Goal: Transaction & Acquisition: Obtain resource

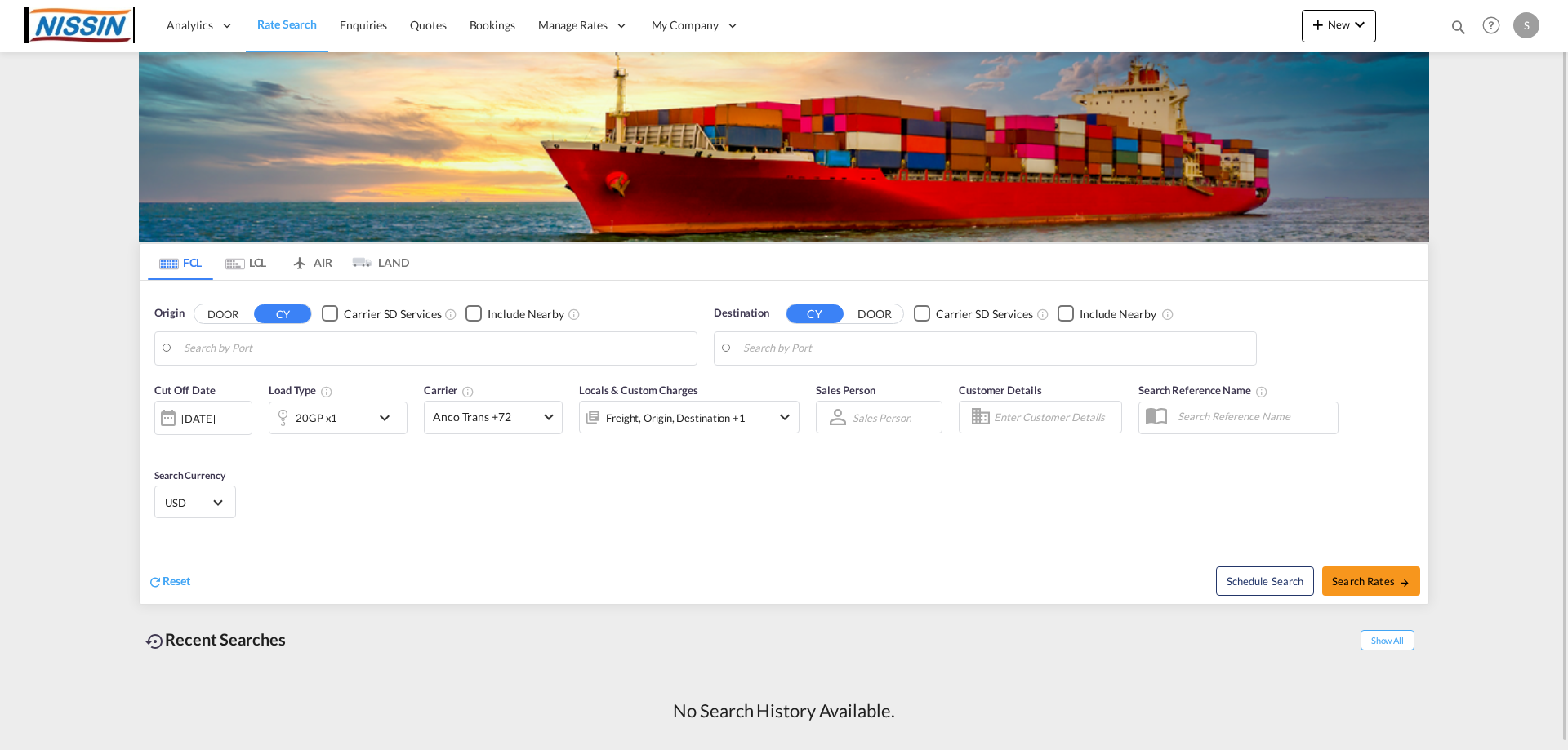
click at [327, 262] on md-tab-item "AIR" at bounding box center [311, 261] width 65 height 36
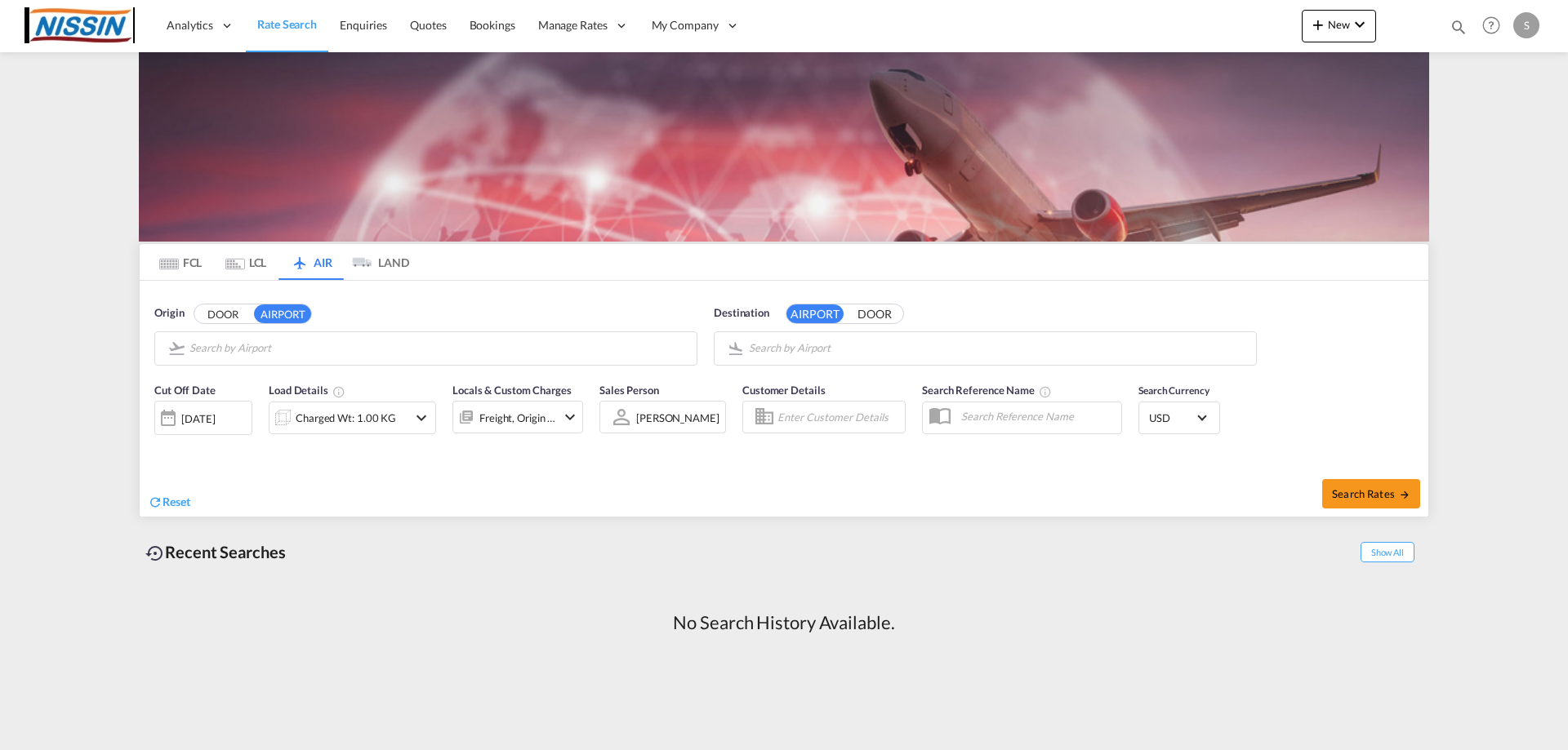
click at [304, 356] on input "Search by Airport" at bounding box center [438, 348] width 499 height 24
click at [296, 378] on div "Los Angeles International [GEOGRAPHIC_DATA] , [GEOGRAPHIC_DATA] LAX" at bounding box center [316, 393] width 310 height 49
type input "Los Angeles International, [GEOGRAPHIC_DATA], [GEOGRAPHIC_DATA]"
click at [934, 345] on input "Search by Airport" at bounding box center [998, 348] width 499 height 24
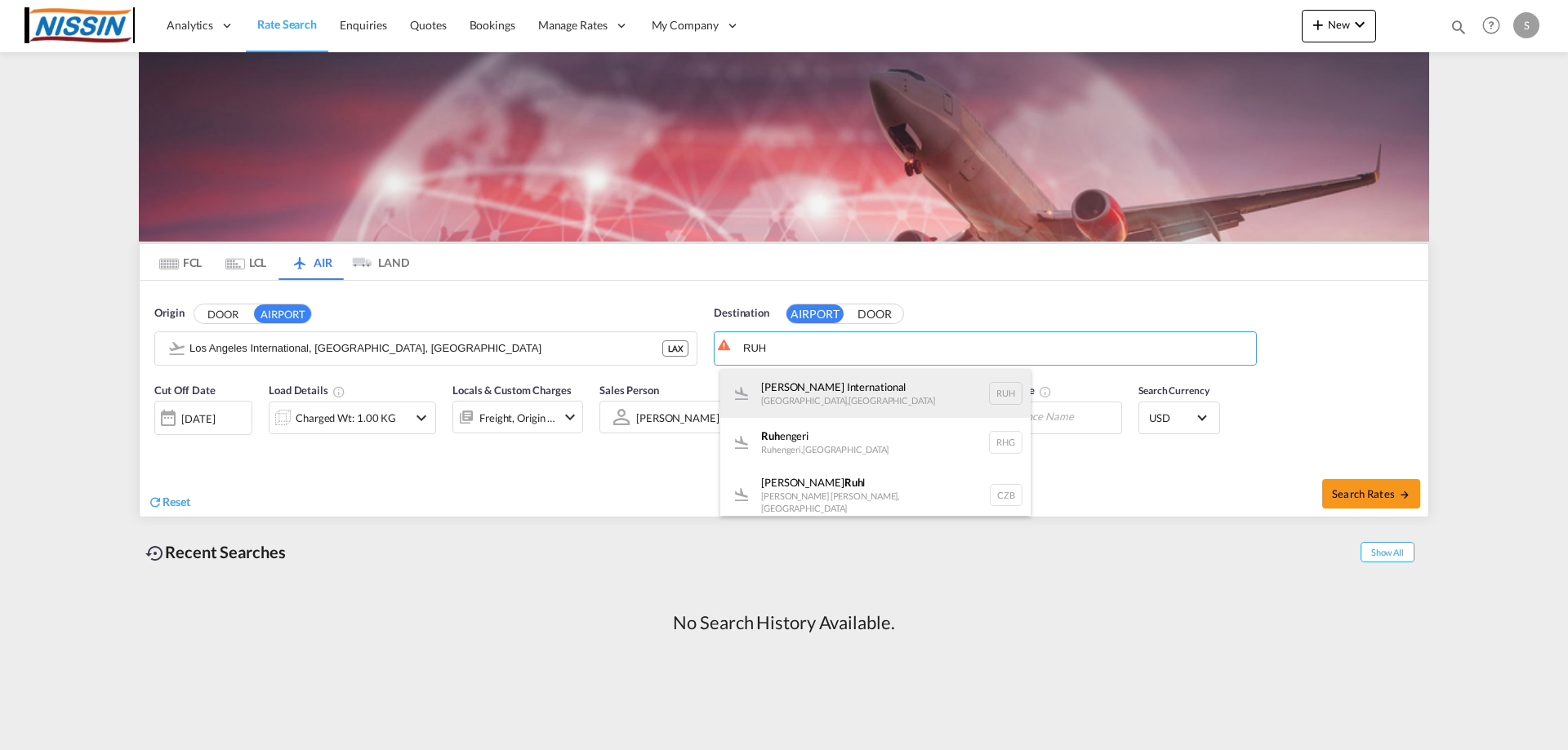
click at [875, 401] on div "[PERSON_NAME] International [GEOGRAPHIC_DATA] , [GEOGRAPHIC_DATA] RUH" at bounding box center [875, 393] width 310 height 49
type input "[PERSON_NAME] International, [GEOGRAPHIC_DATA], RUH"
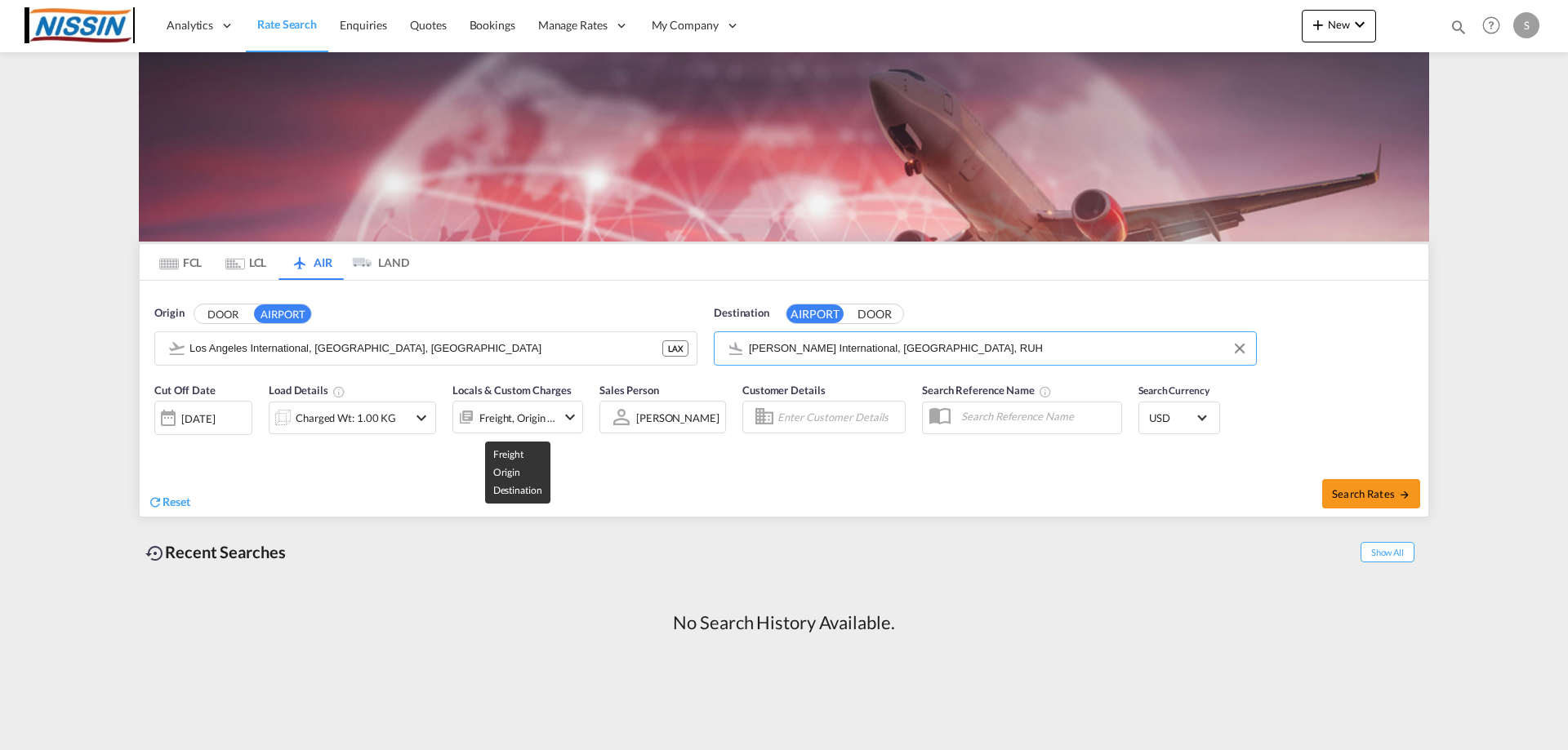
click at [520, 426] on div "Freight, Origin +1" at bounding box center [517, 418] width 77 height 23
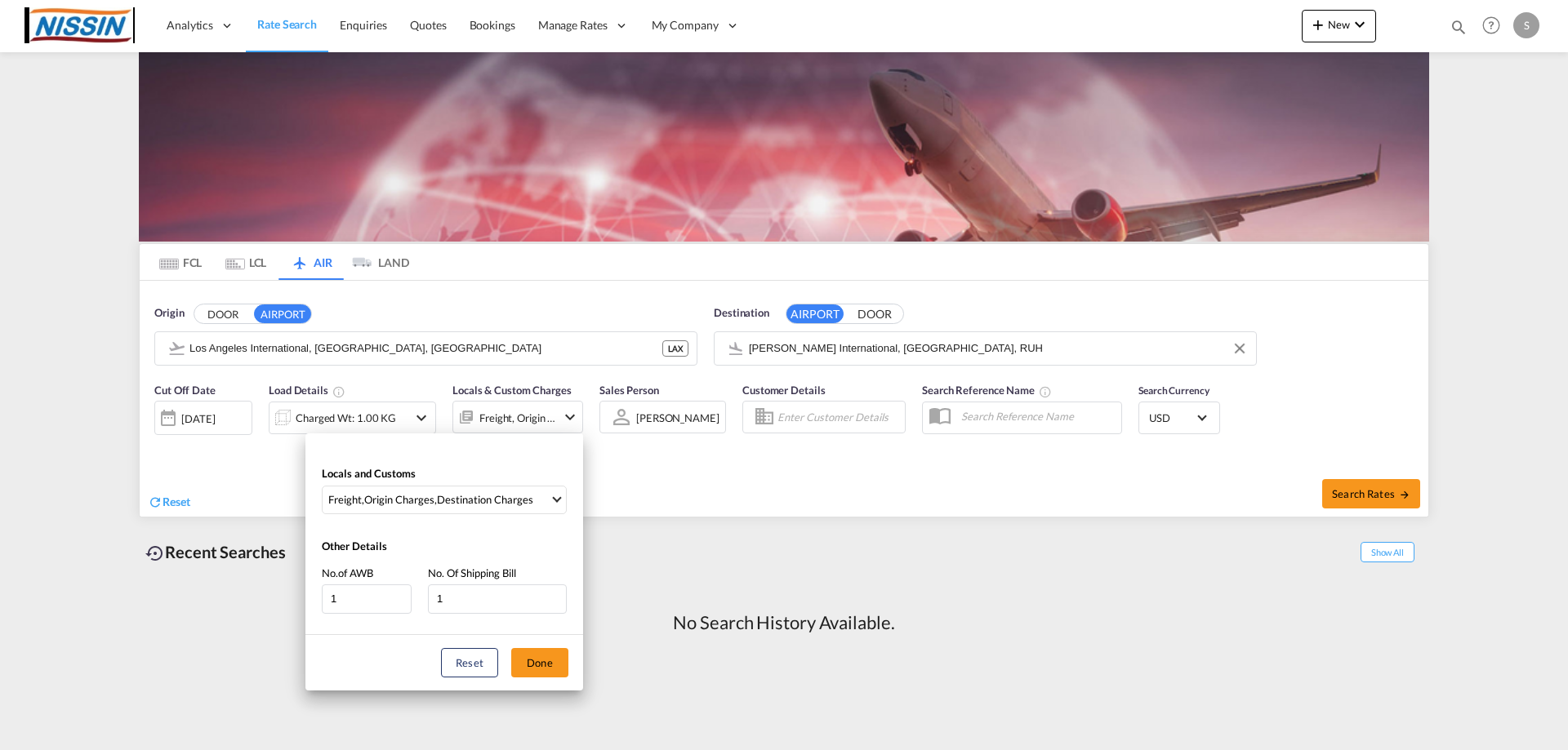
click at [418, 426] on div "Locals and Customs Freight , Origin Charges , Destination Charges Clear All Sel…" at bounding box center [784, 375] width 1568 height 750
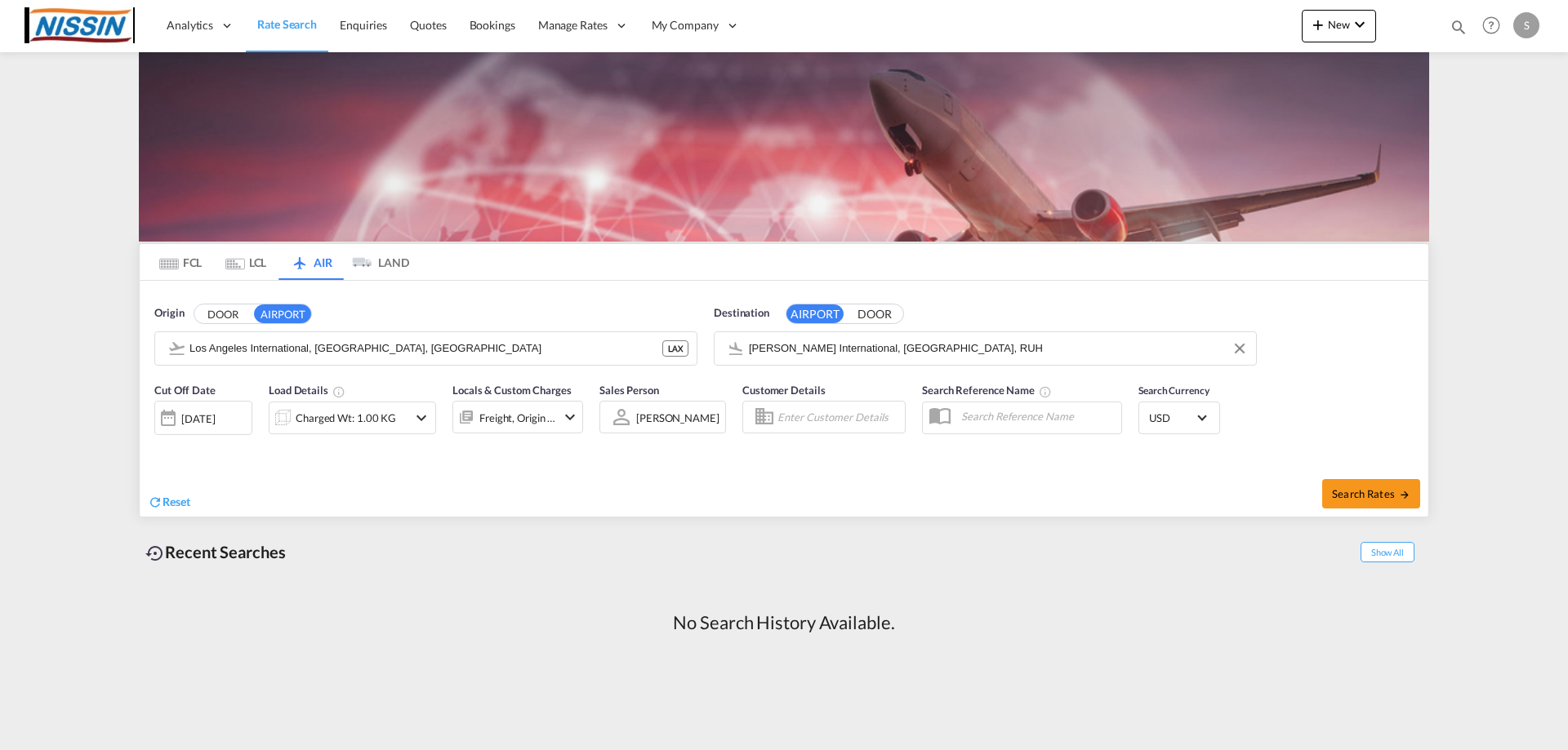
click at [418, 423] on md-icon "icon-chevron-down" at bounding box center [422, 418] width 19 height 19
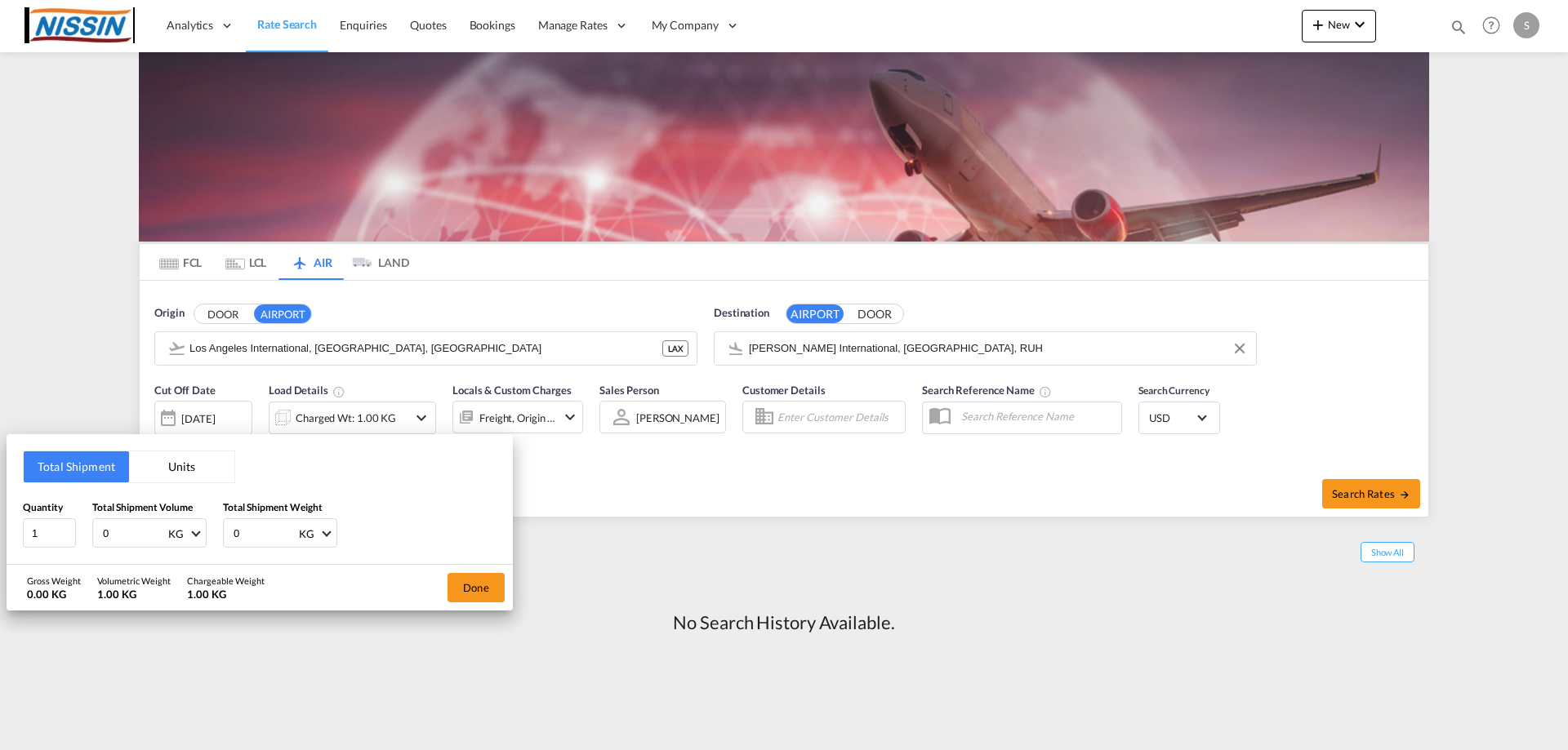
click at [121, 534] on input "0" at bounding box center [133, 532] width 65 height 28
drag, startPoint x: 130, startPoint y: 532, endPoint x: 101, endPoint y: 529, distance: 29.2
click at [103, 532] on input "0" at bounding box center [133, 532] width 65 height 28
type input "1"
type input "2000"
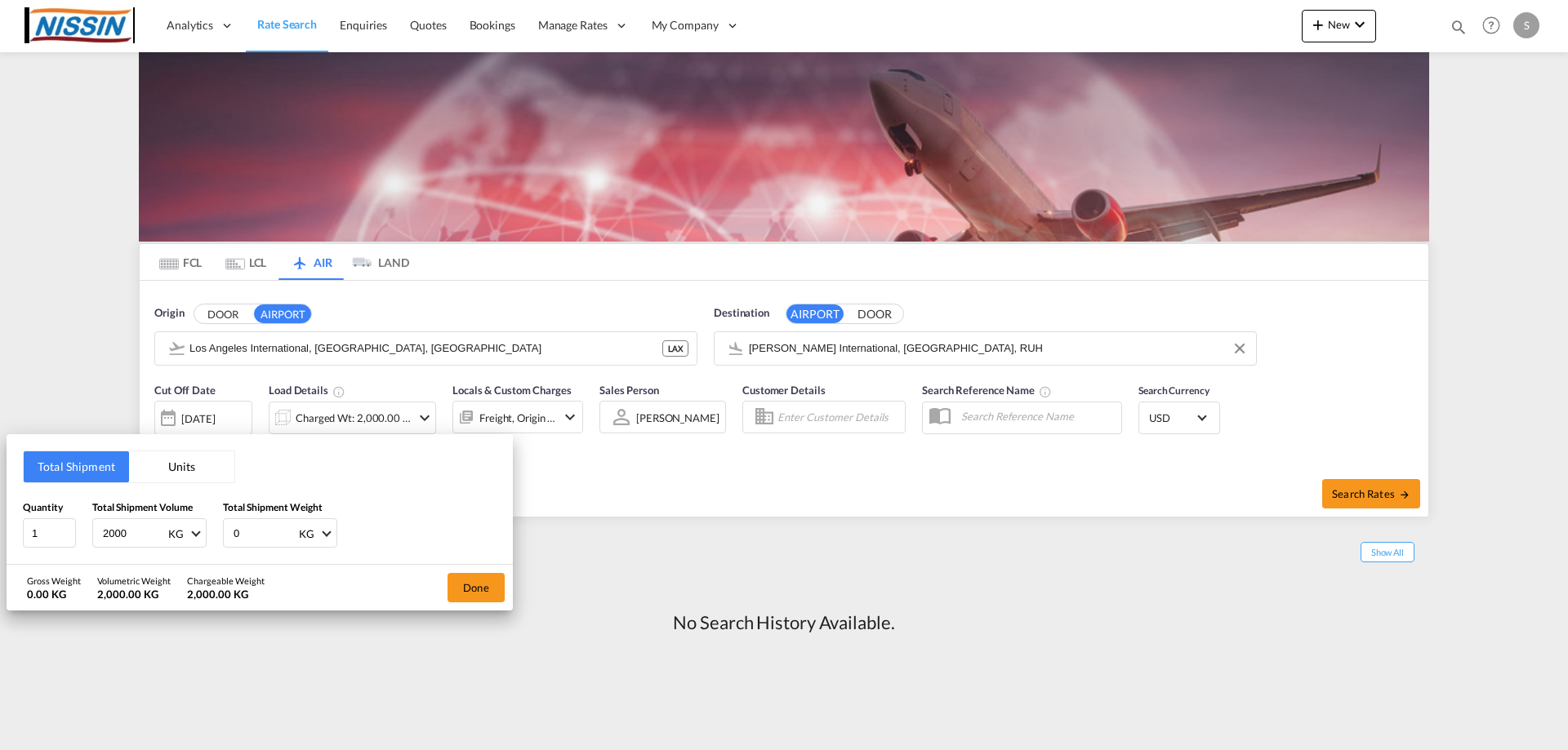
click at [254, 538] on input "0" at bounding box center [264, 532] width 65 height 28
drag, startPoint x: 259, startPoint y: 534, endPoint x: 200, endPoint y: 532, distance: 59.0
click at [202, 532] on div "Quantity 1 Total Shipment Volume 2000 KG CBM CFT KG LB Total Shipment Weight 0 …" at bounding box center [260, 524] width 473 height 49
type input "2000"
click at [495, 595] on button "Done" at bounding box center [475, 588] width 57 height 29
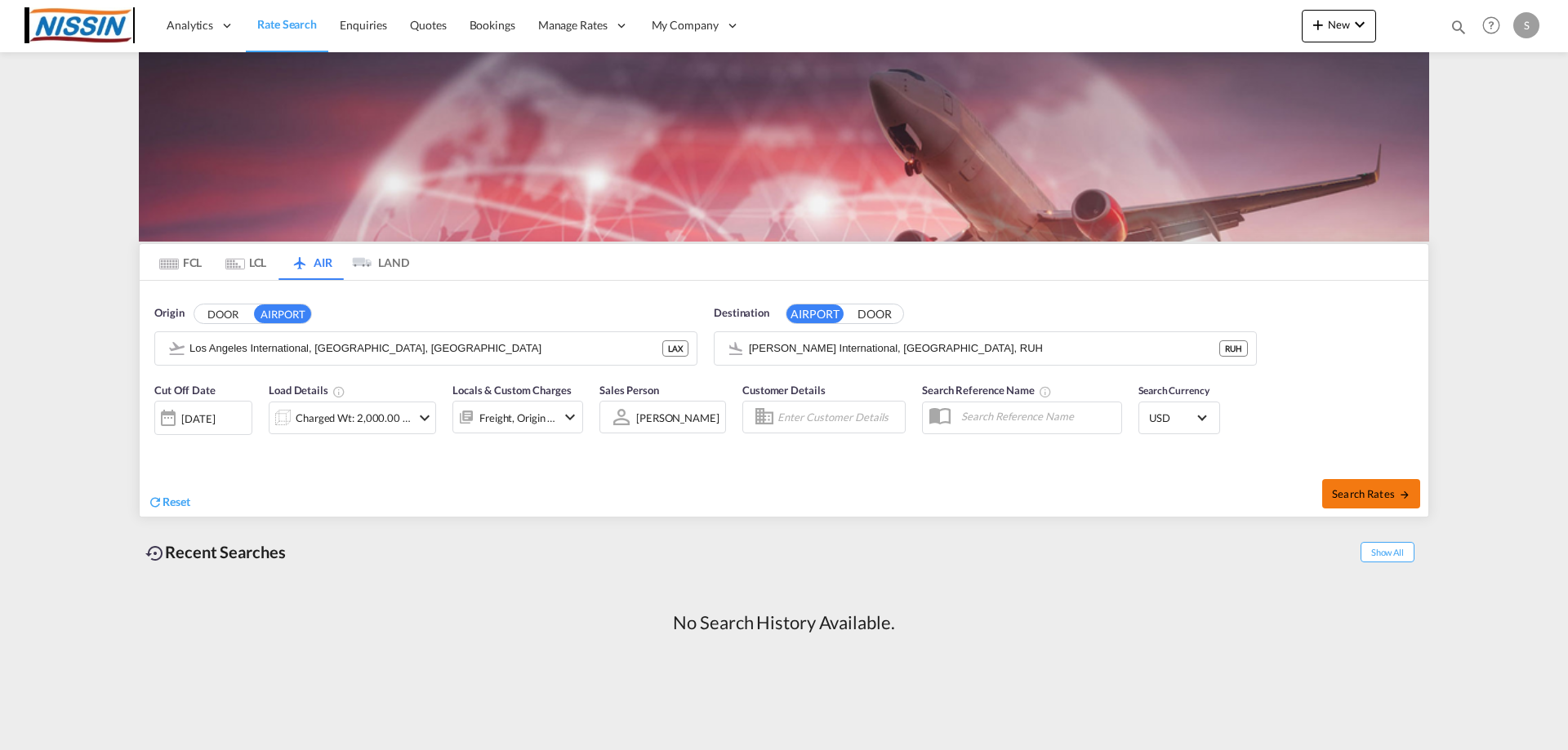
click at [1365, 497] on span "Search Rates" at bounding box center [1372, 494] width 79 height 13
type input "LAX to RUH / [DATE]"
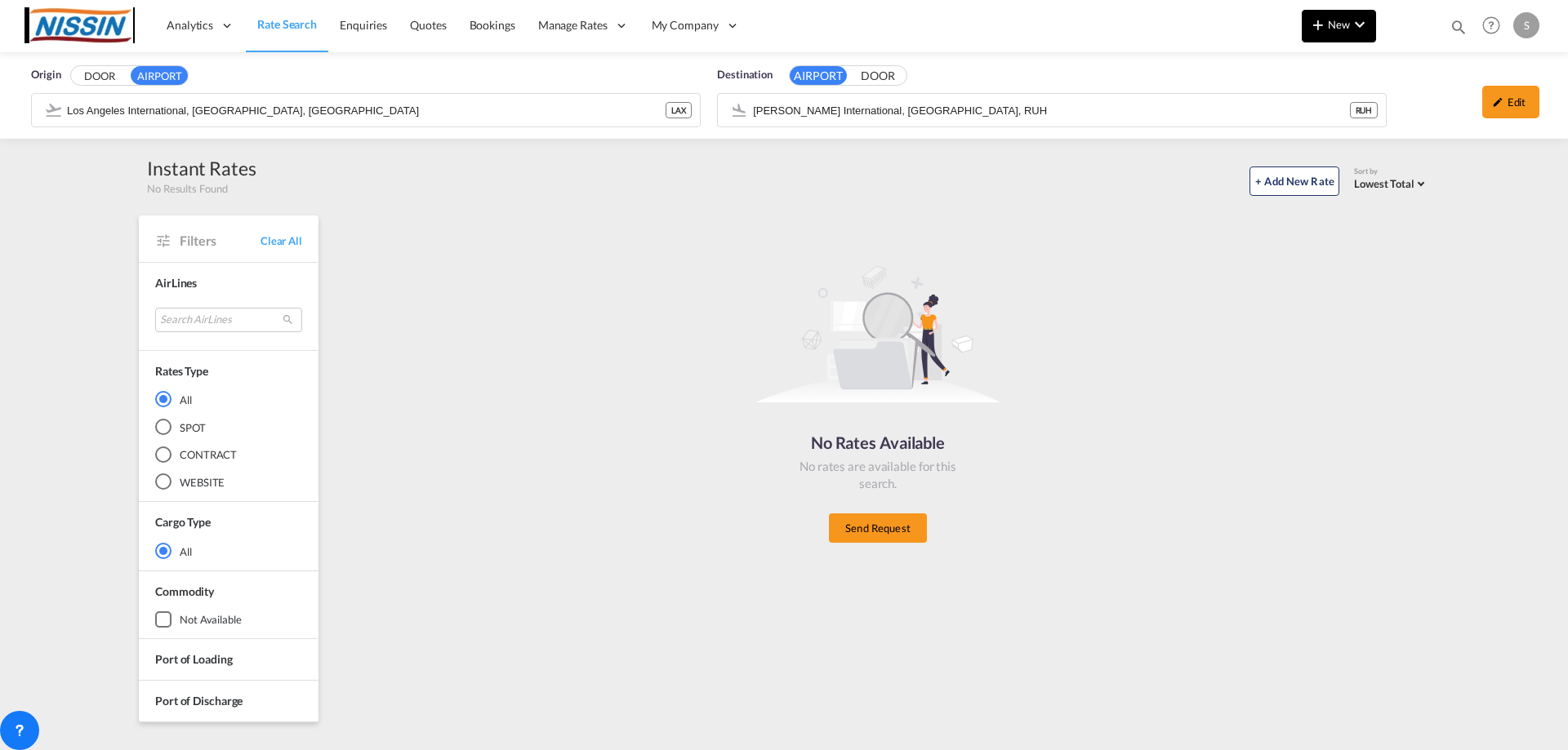
click at [1371, 29] on button "New" at bounding box center [1339, 26] width 74 height 33
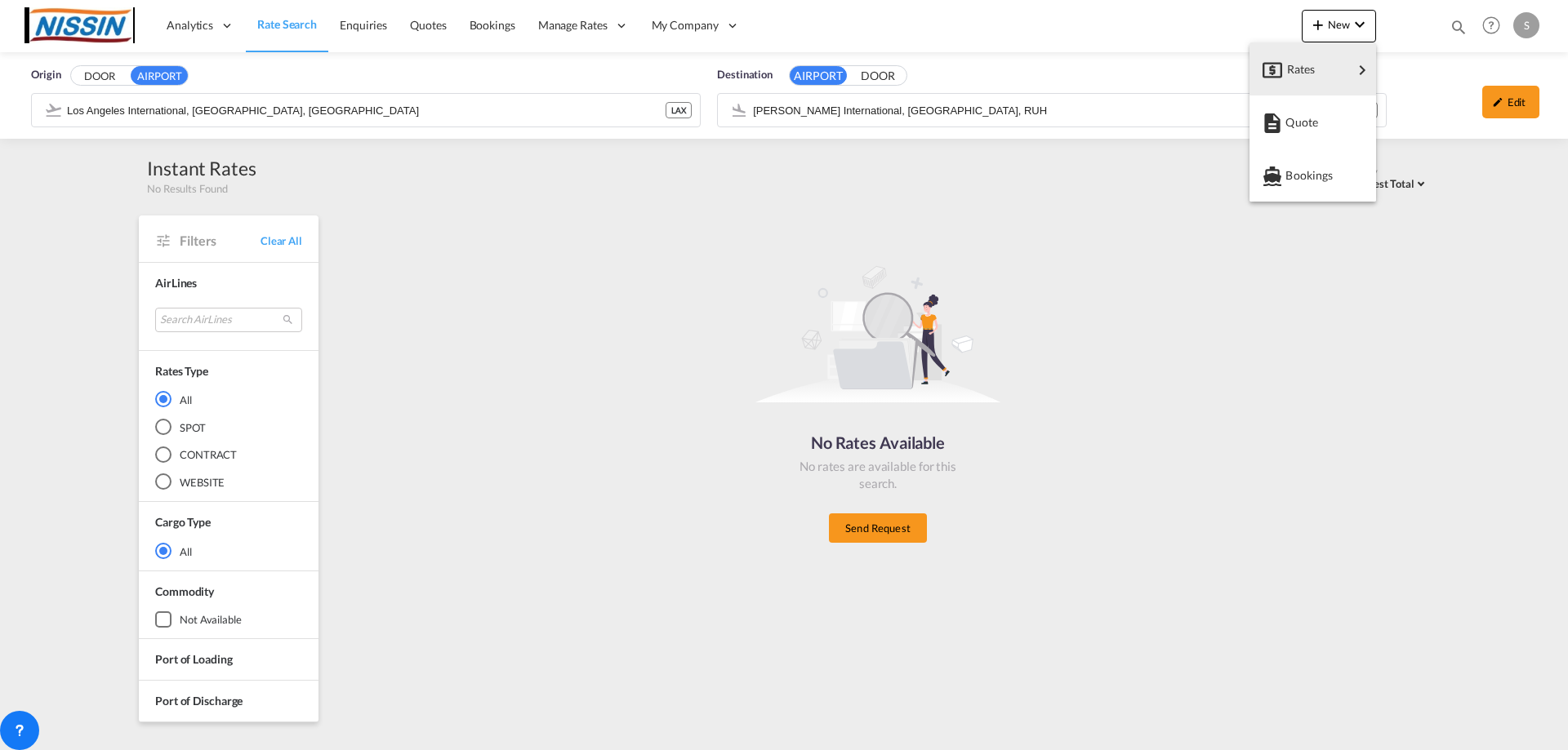
click at [616, 326] on md-backdrop at bounding box center [784, 375] width 1568 height 750
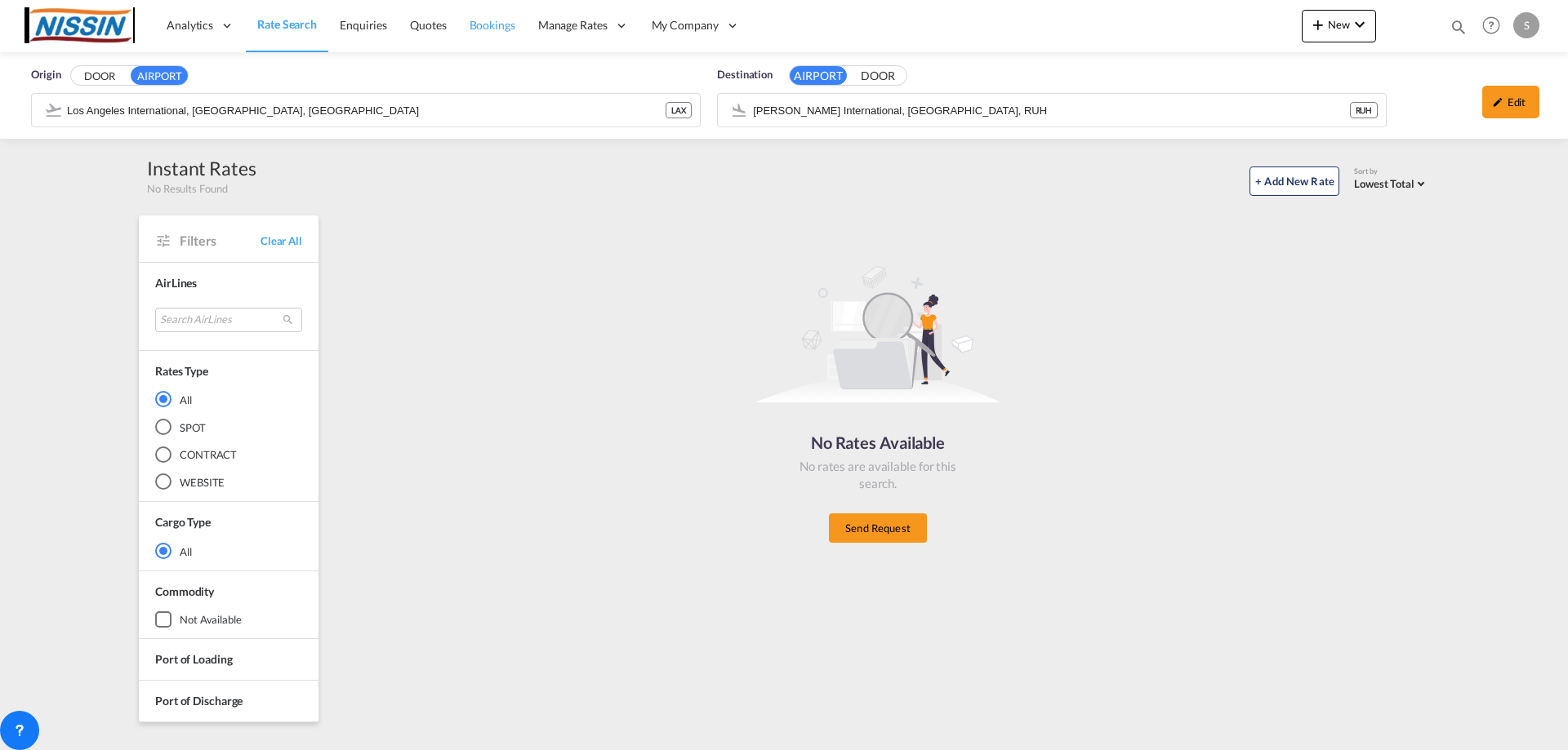
click at [495, 25] on span "Bookings" at bounding box center [492, 24] width 46 height 14
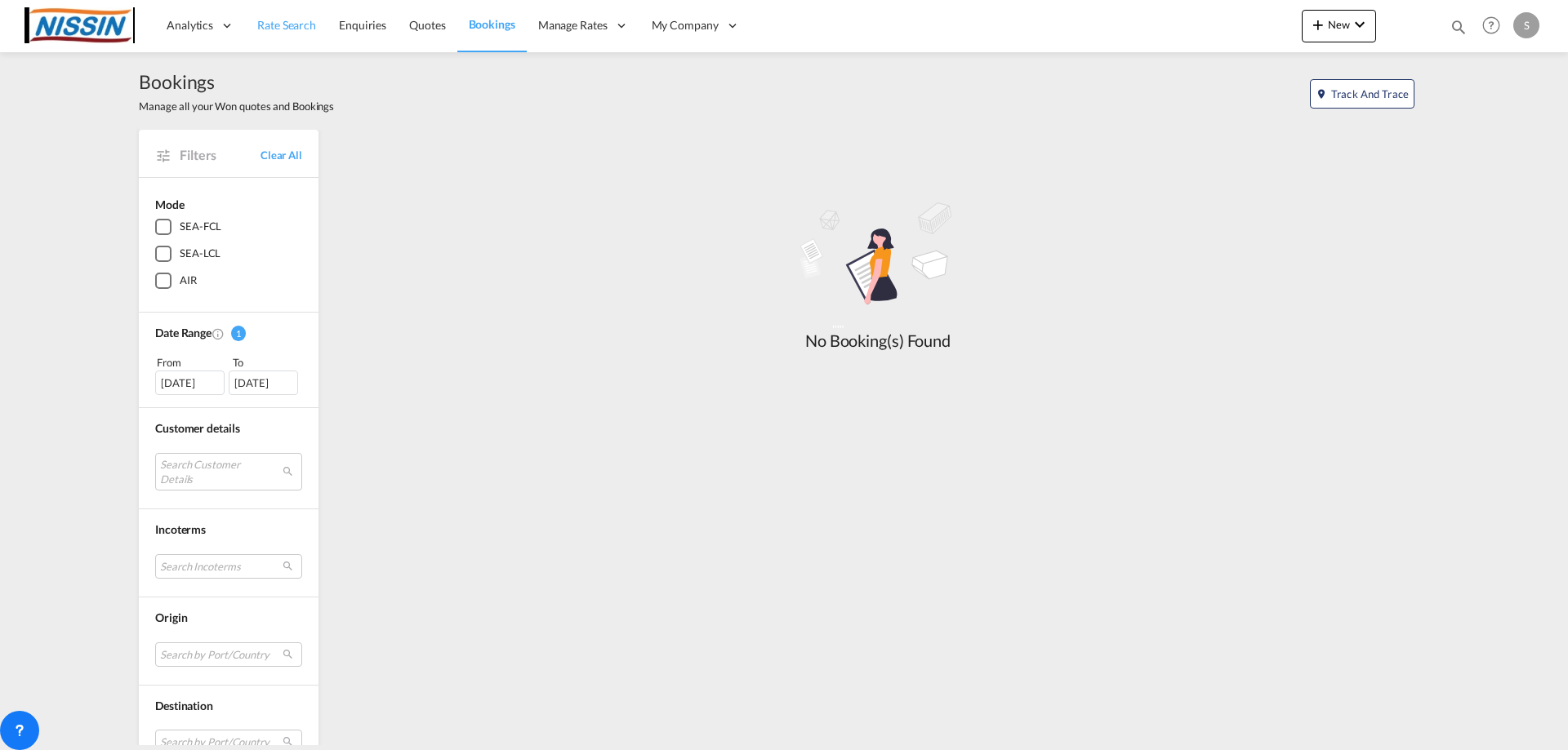
click at [297, 18] on span "Rate Search" at bounding box center [287, 24] width 59 height 14
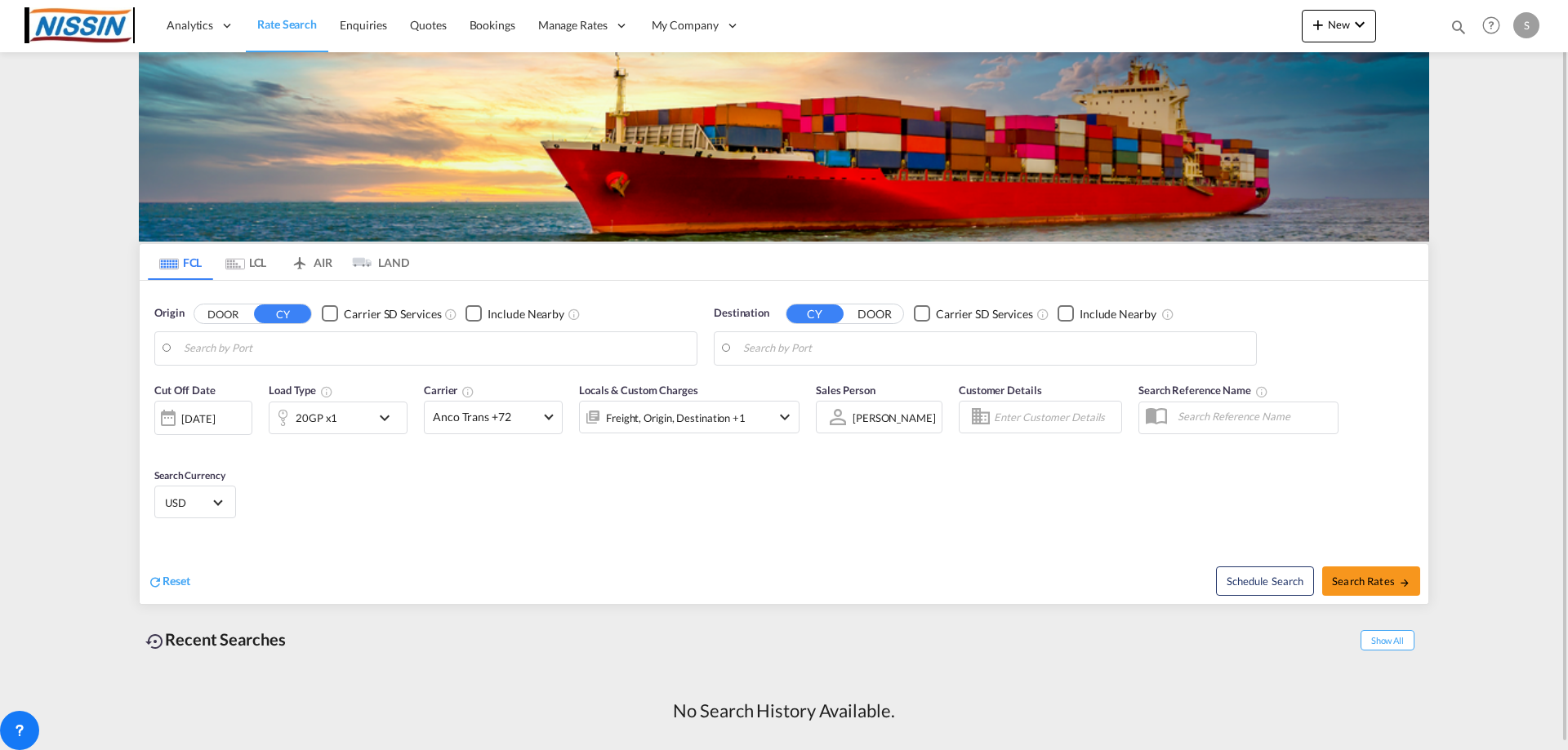
click at [887, 426] on md-select-value "[PERSON_NAME]" at bounding box center [894, 418] width 87 height 23
click at [657, 494] on md-backdrop at bounding box center [784, 375] width 1568 height 750
click at [387, 359] on input "Search by Port" at bounding box center [436, 348] width 505 height 24
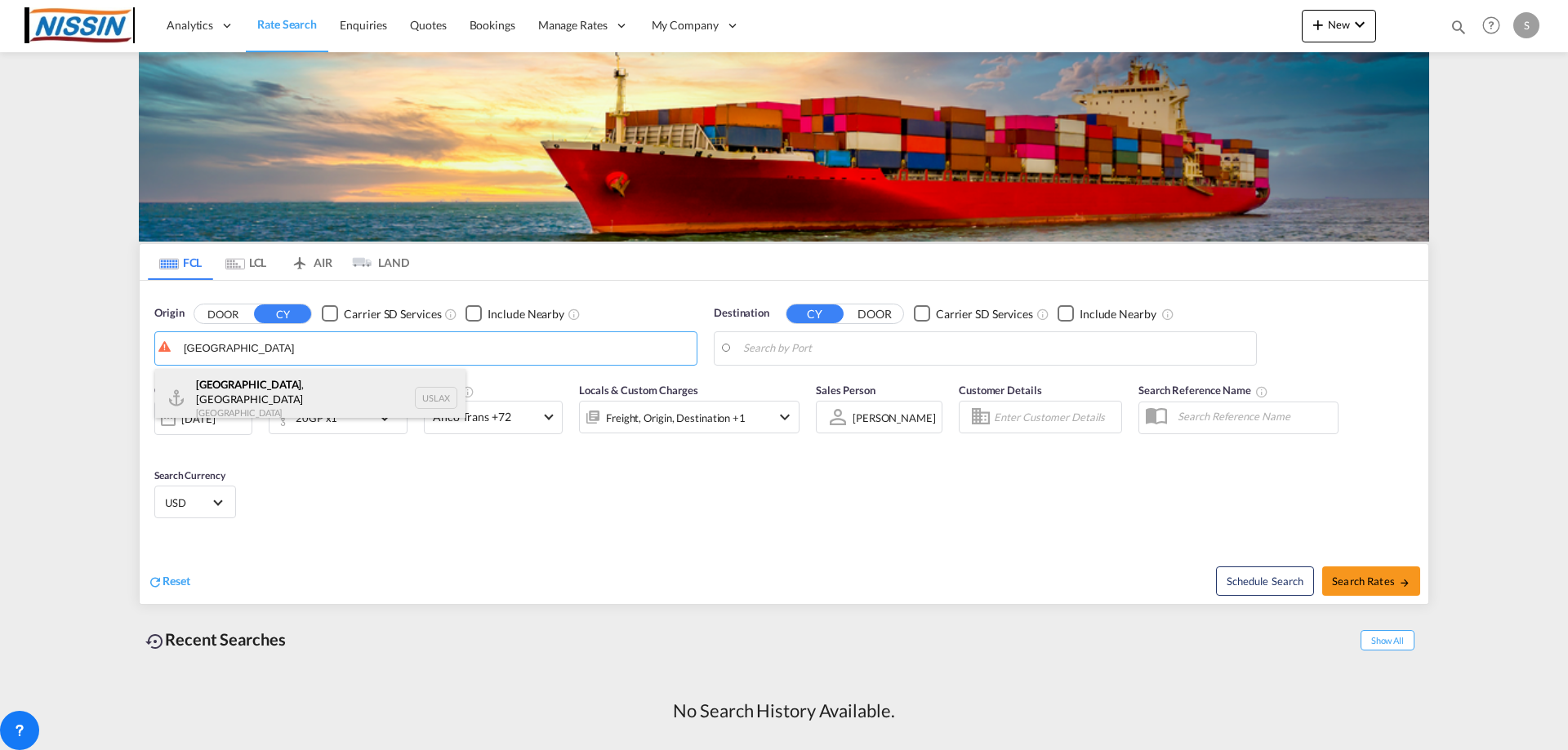
click at [245, 387] on div "[GEOGRAPHIC_DATA] , [GEOGRAPHIC_DATA] United States USLAX" at bounding box center [310, 398] width 310 height 59
type input "[GEOGRAPHIC_DATA], [GEOGRAPHIC_DATA], USLAX"
click at [854, 347] on input "Search by Port" at bounding box center [995, 348] width 505 height 24
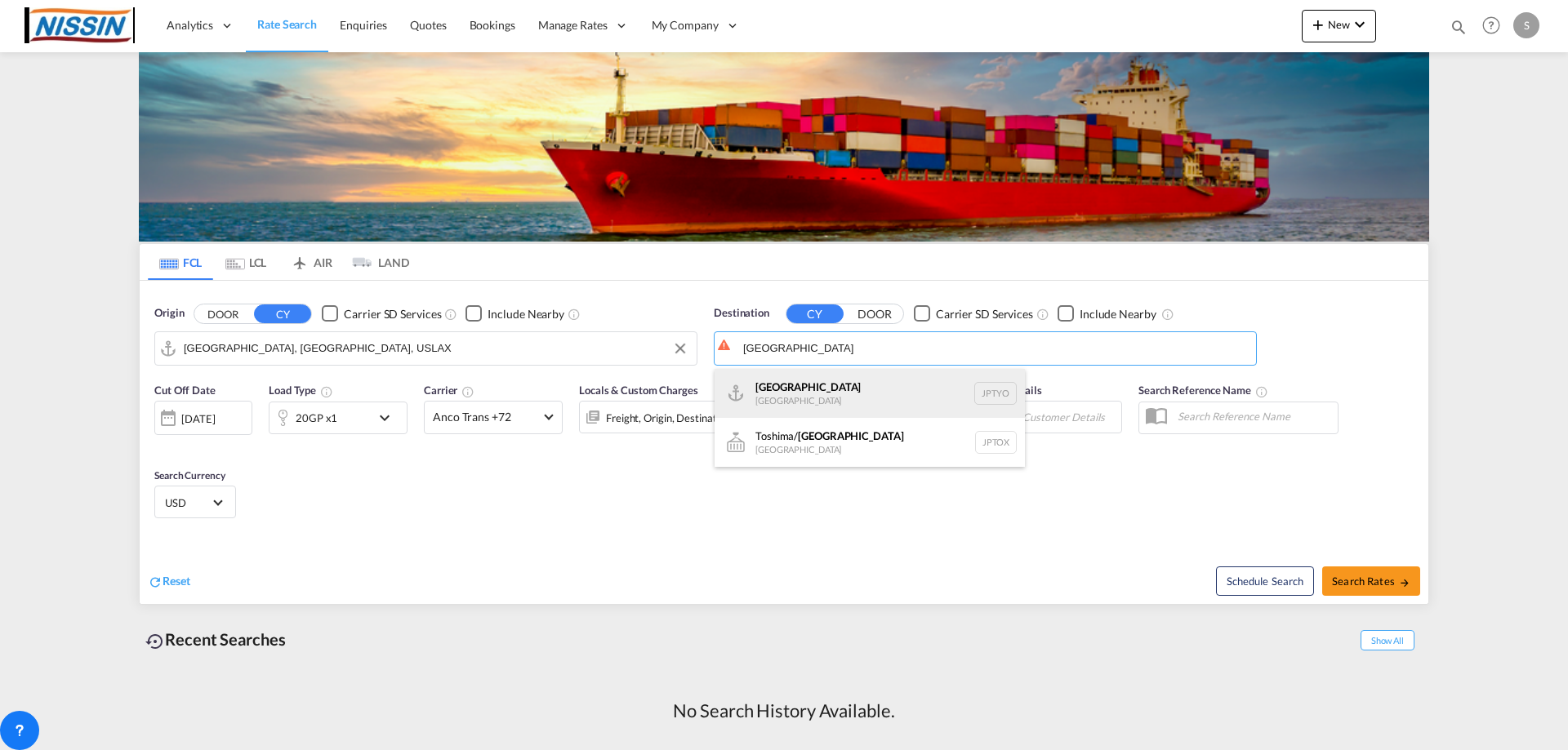
click at [823, 385] on div "Tokyo [GEOGRAPHIC_DATA] JPTYO" at bounding box center [869, 393] width 310 height 49
type input "[GEOGRAPHIC_DATA], JPTYO"
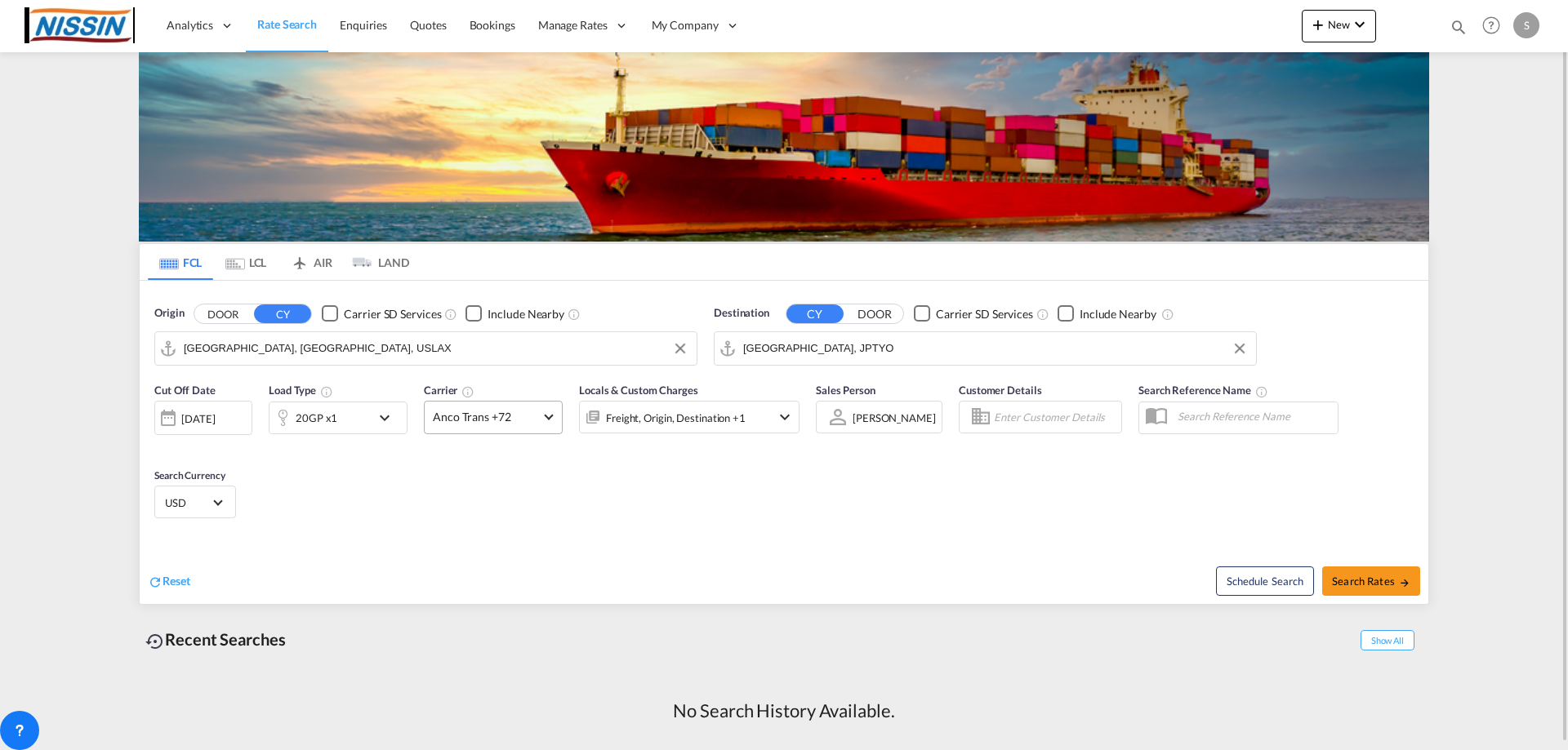
click at [550, 423] on md-select-value "Anco Trans +72" at bounding box center [493, 417] width 137 height 32
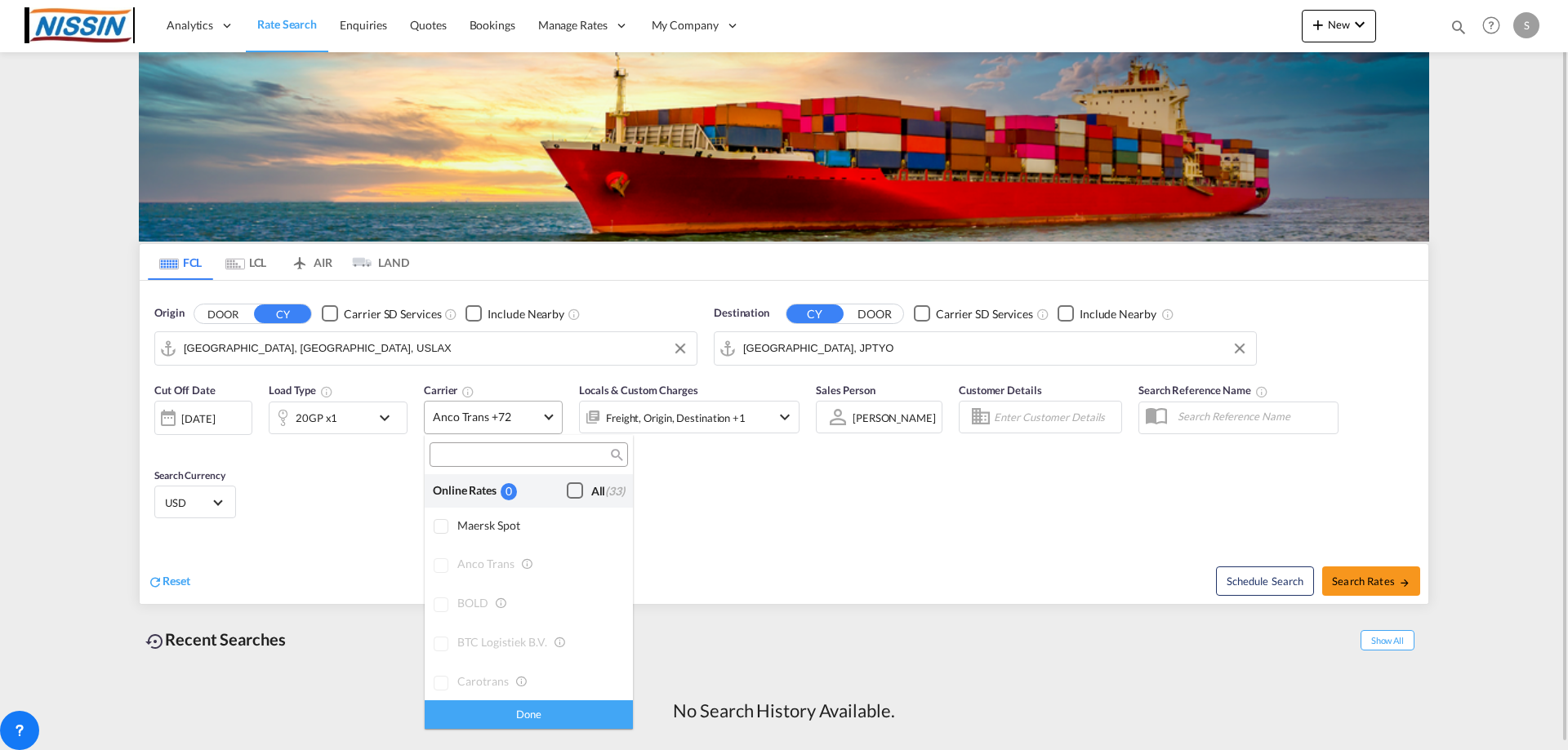
scroll to position [1272, 0]
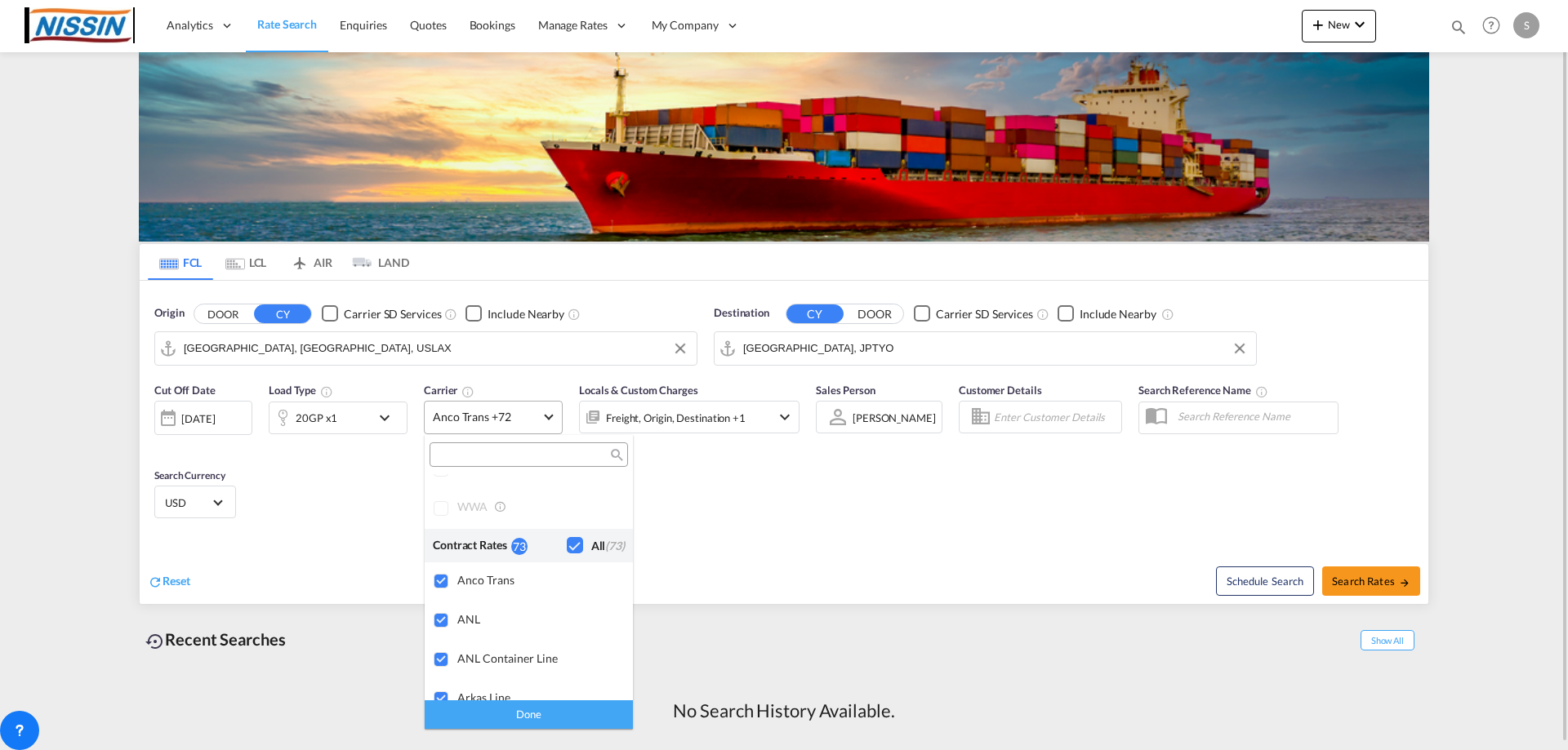
click at [550, 423] on md-backdrop at bounding box center [784, 375] width 1568 height 750
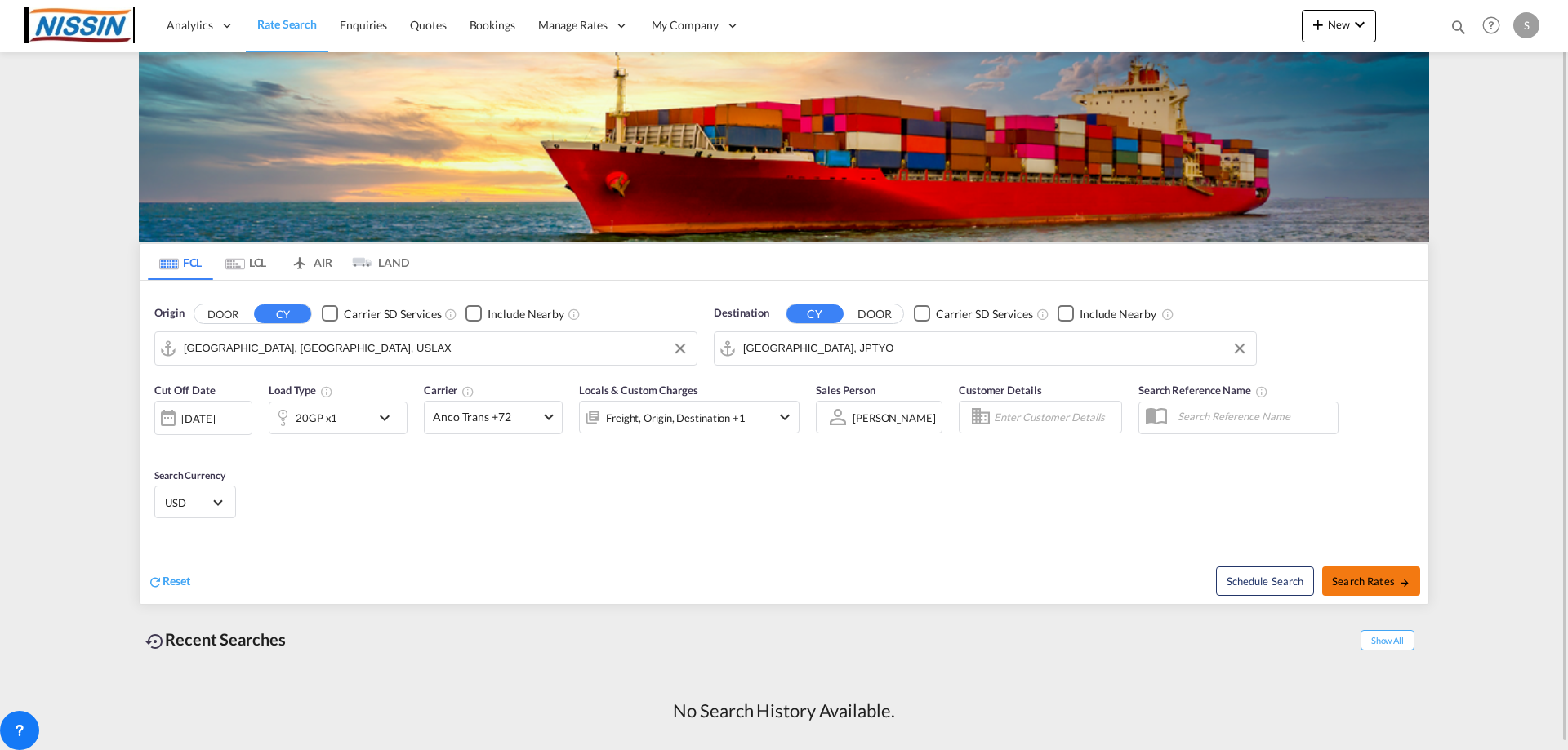
click at [1367, 589] on button "Search Rates" at bounding box center [1371, 581] width 98 height 29
type input "USLAX to JPTYO / [DATE]"
